Goal: Information Seeking & Learning: Learn about a topic

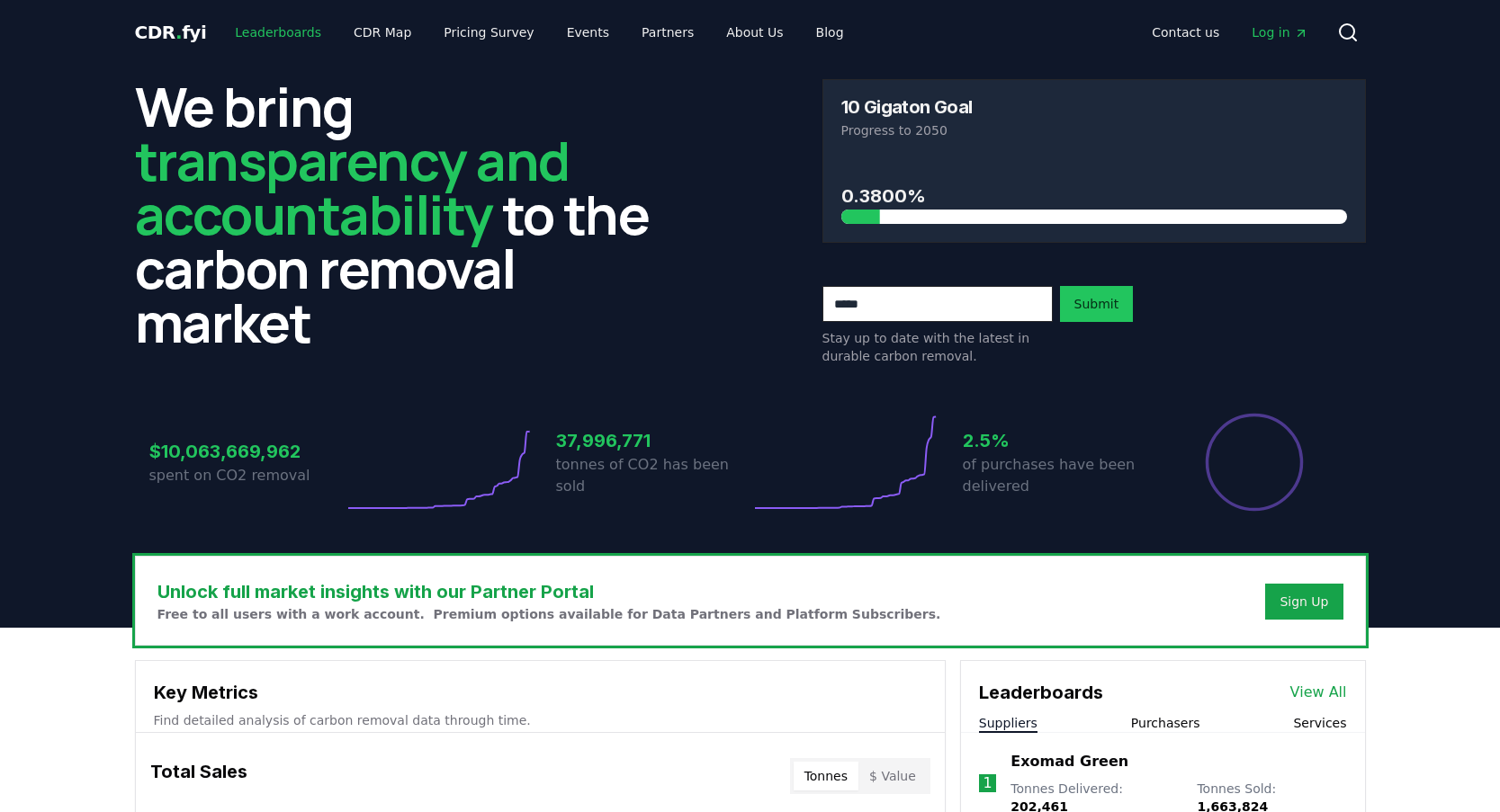
click at [281, 31] on link "Leaderboards" at bounding box center [278, 32] width 115 height 32
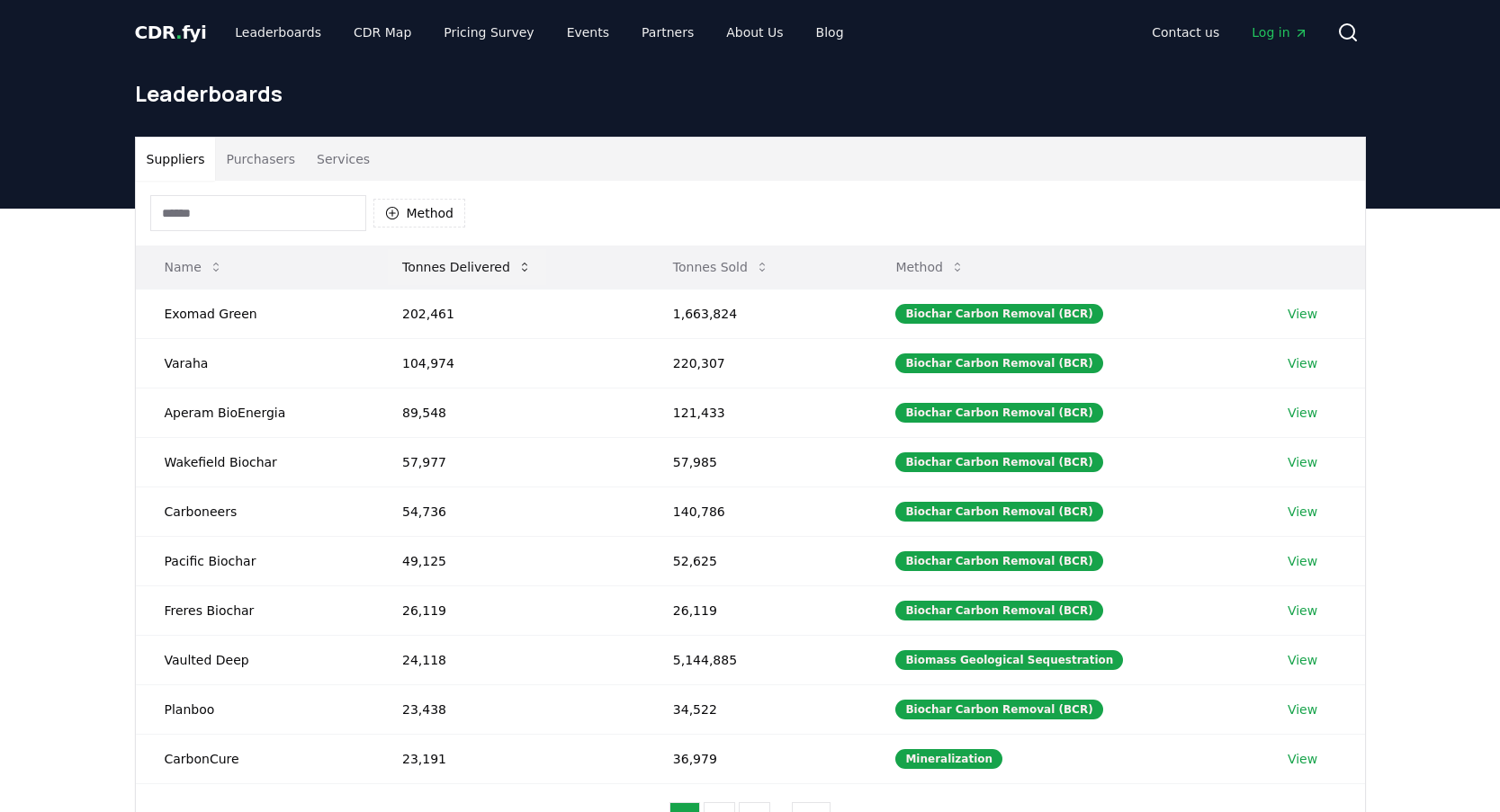
click at [476, 264] on button "Tonnes Delivered" at bounding box center [466, 266] width 158 height 36
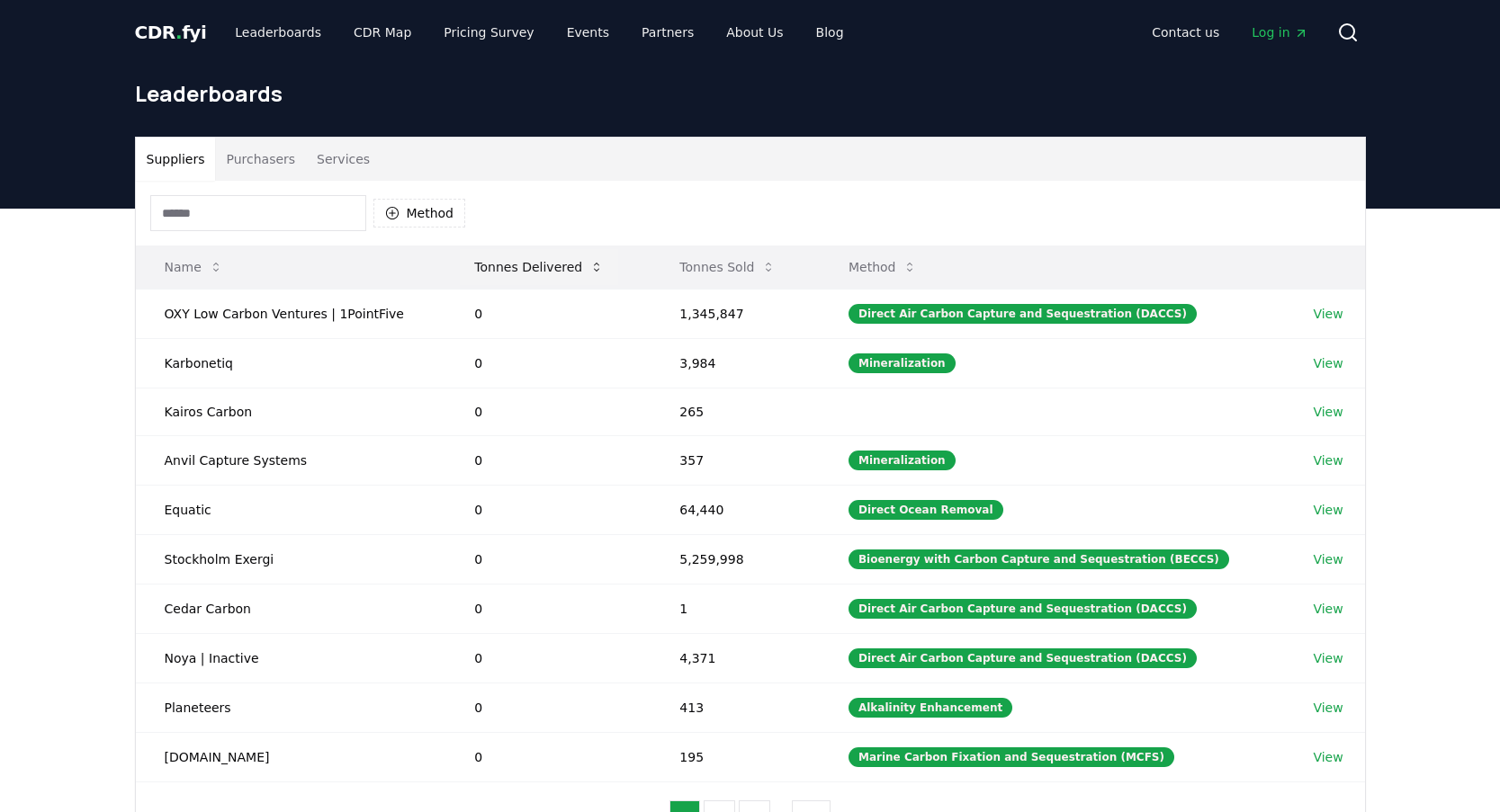
click at [476, 264] on button "Tonnes Delivered" at bounding box center [539, 266] width 158 height 36
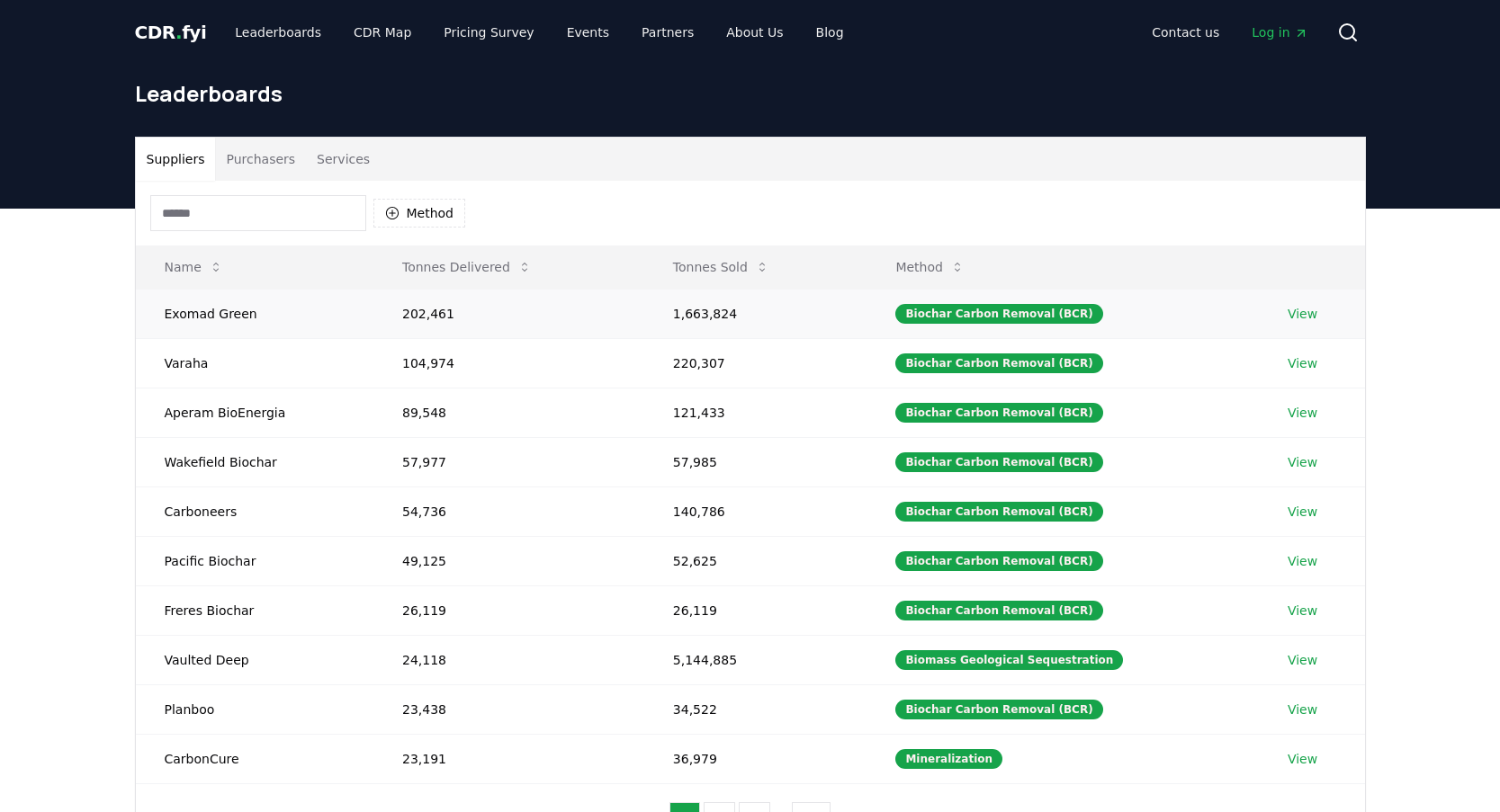
click at [1291, 314] on link "View" at bounding box center [1303, 314] width 30 height 18
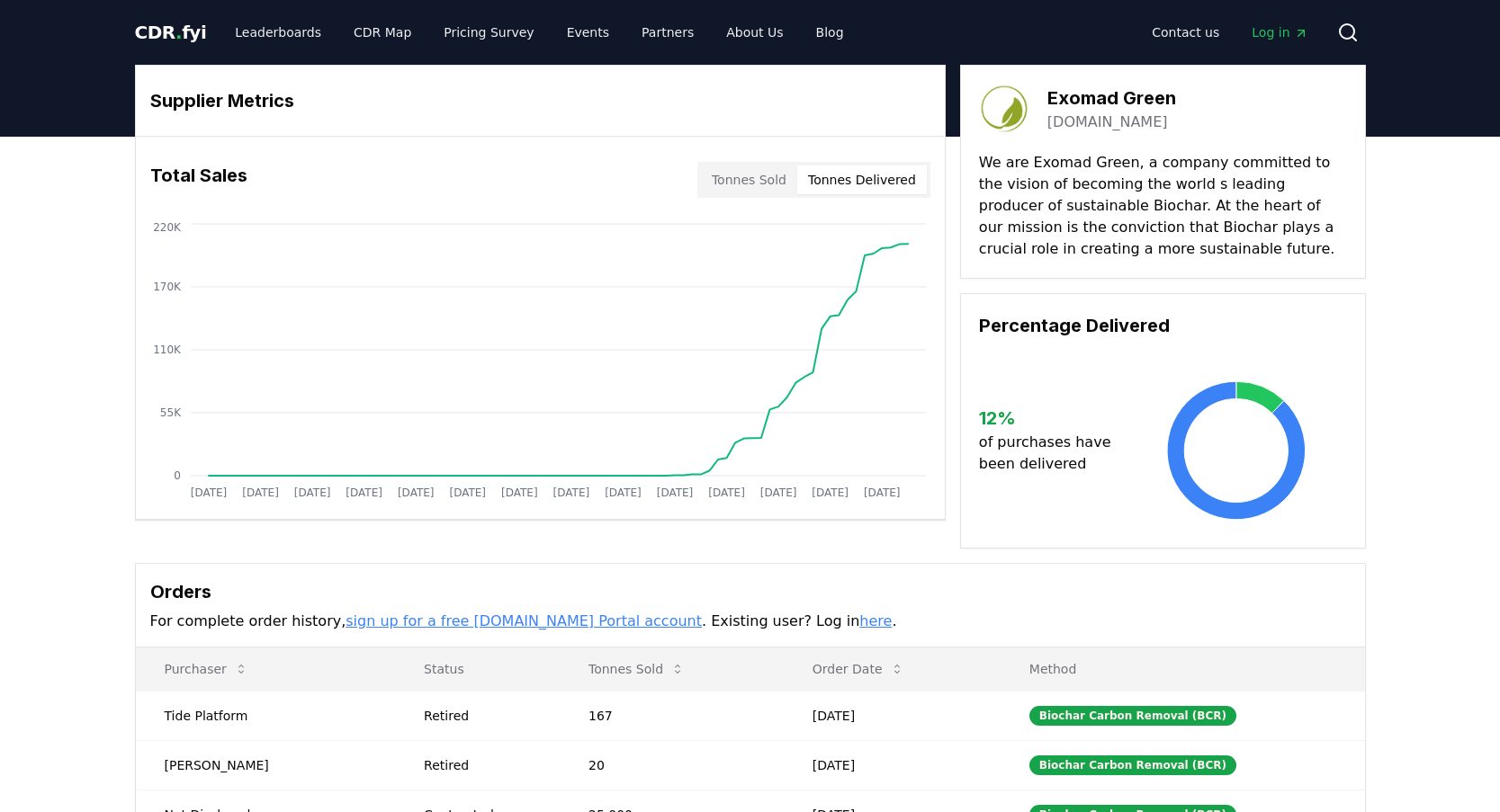
click at [860, 178] on button "Tonnes Delivered" at bounding box center [862, 179] width 130 height 29
